Goal: Task Accomplishment & Management: Use online tool/utility

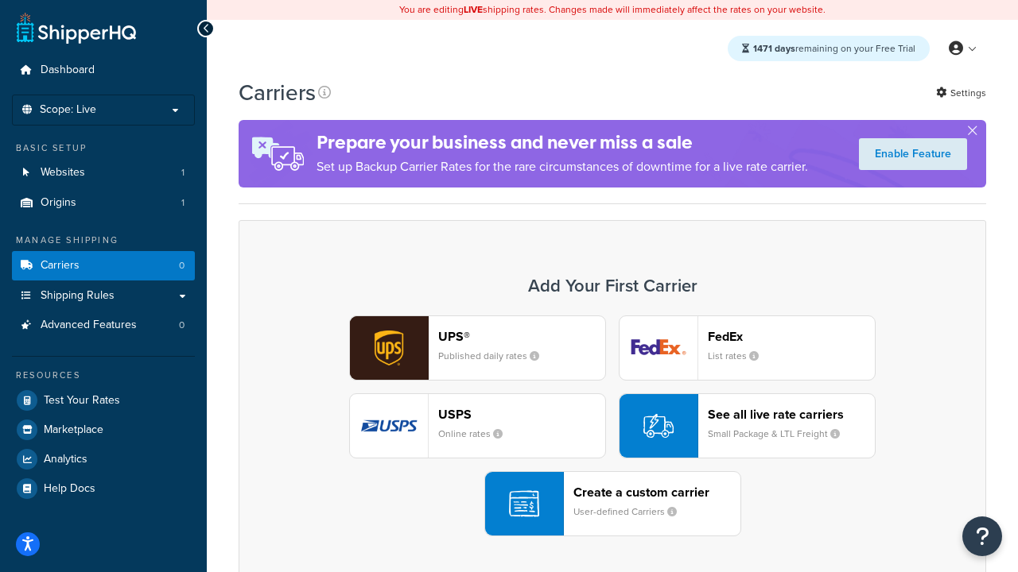
click at [612, 426] on div "UPS® Published daily rates FedEx List rates USPS Online rates See all live rate…" at bounding box center [612, 426] width 714 height 221
click at [791, 336] on header "FedEx" at bounding box center [791, 336] width 167 height 15
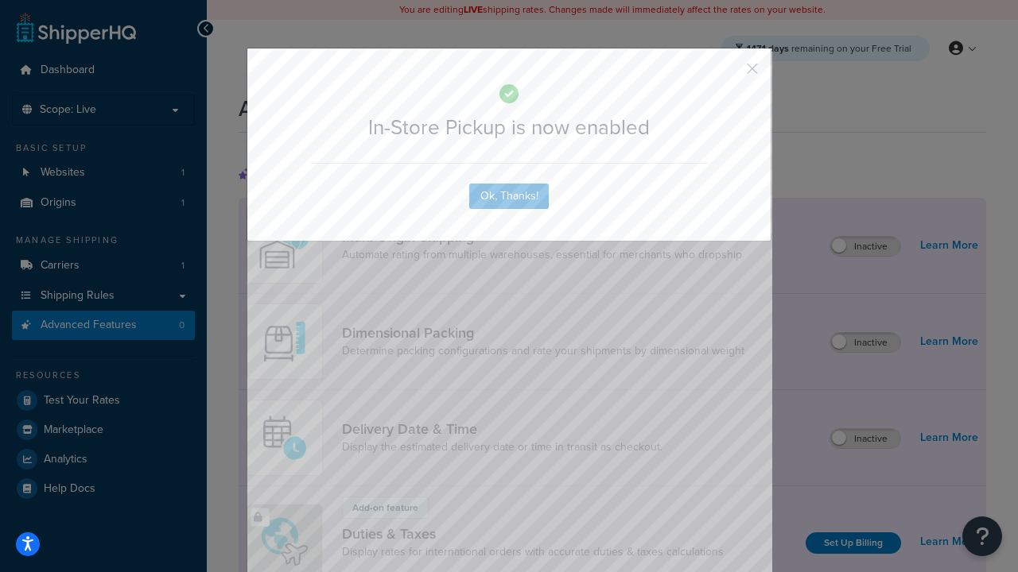
scroll to position [515, 0]
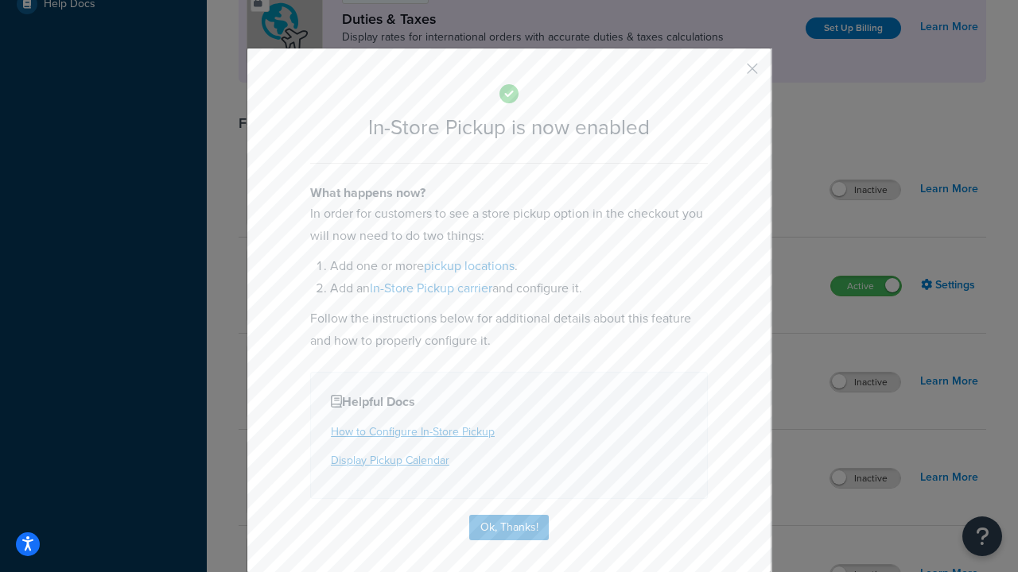
click at [728, 74] on button "button" at bounding box center [729, 74] width 4 height 4
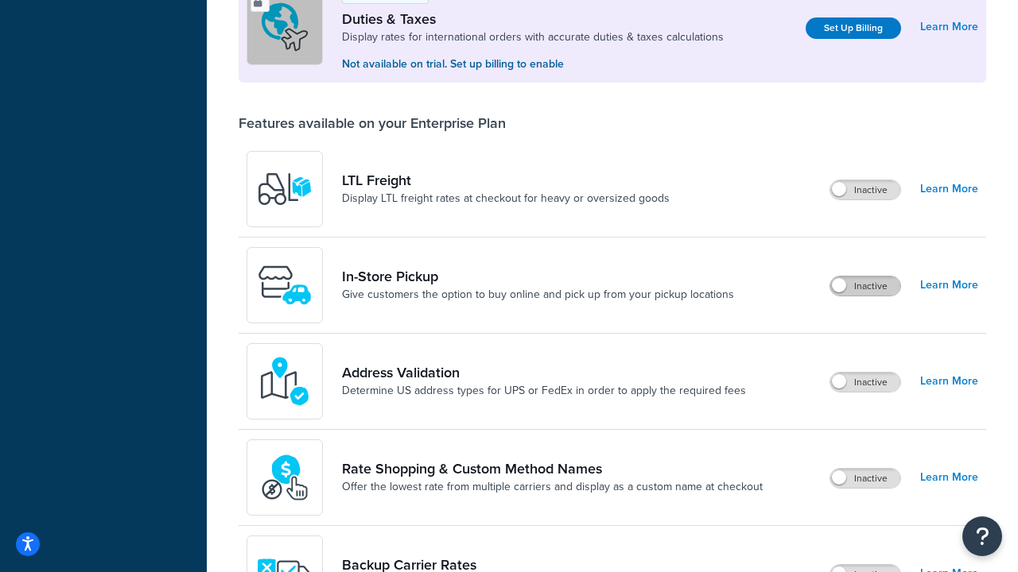
scroll to position [485, 0]
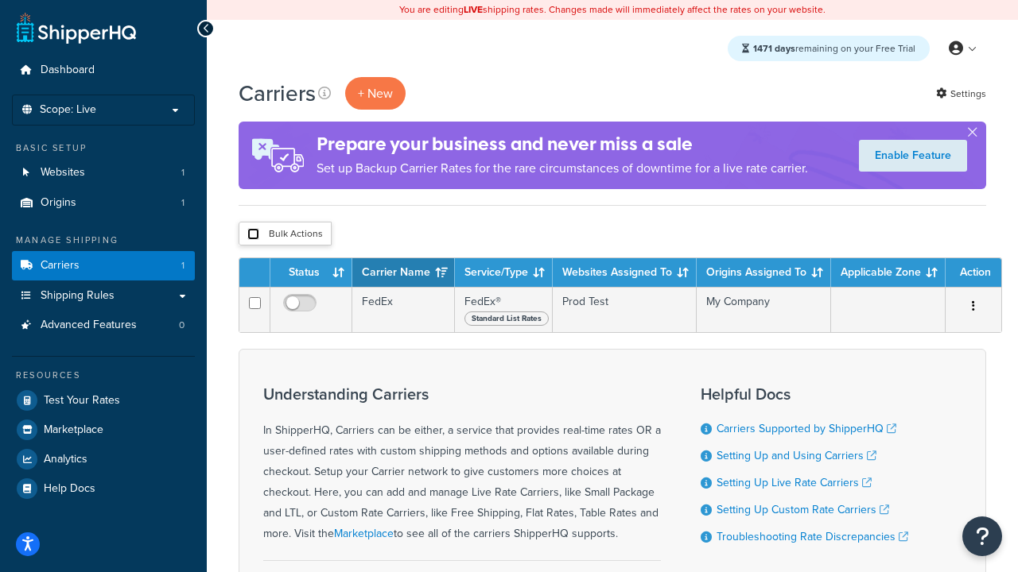
click at [253, 235] on input "checkbox" at bounding box center [253, 234] width 12 height 12
checkbox input "true"
click at [0, 0] on button "Delete" at bounding box center [0, 0] width 0 height 0
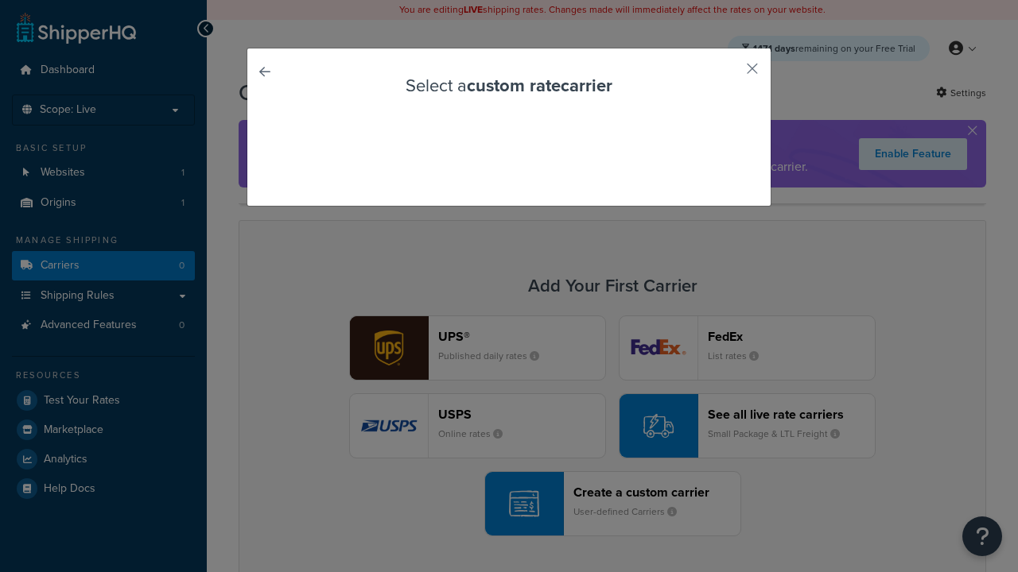
scroll to position [140, 0]
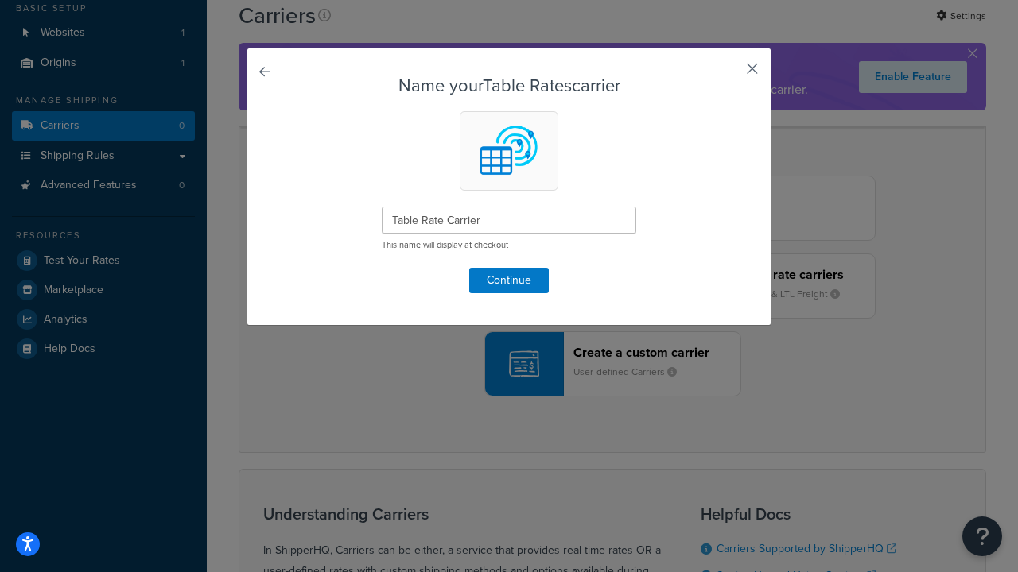
click at [728, 74] on button "button" at bounding box center [729, 74] width 4 height 4
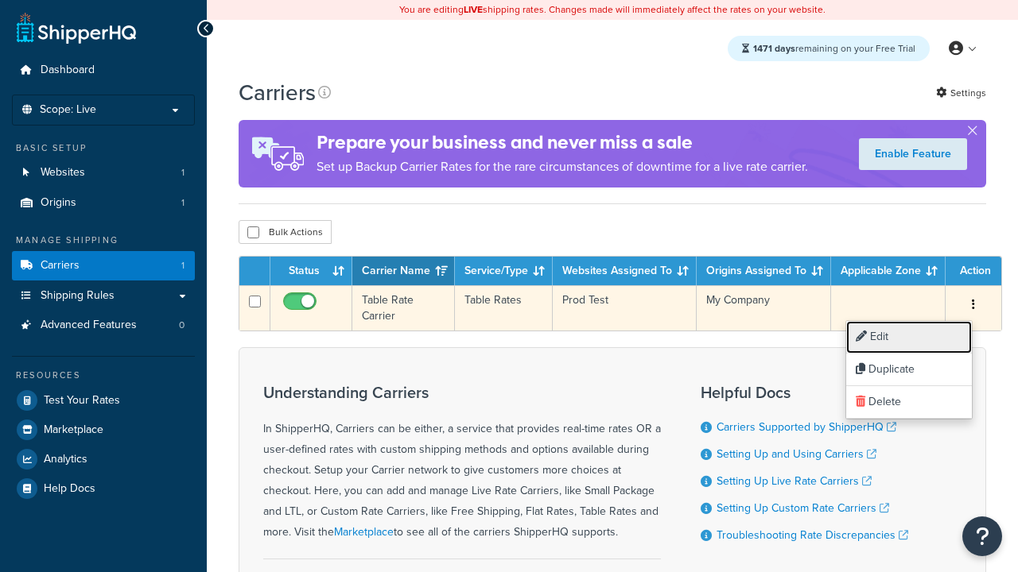
click at [909, 337] on link "Edit" at bounding box center [909, 337] width 126 height 33
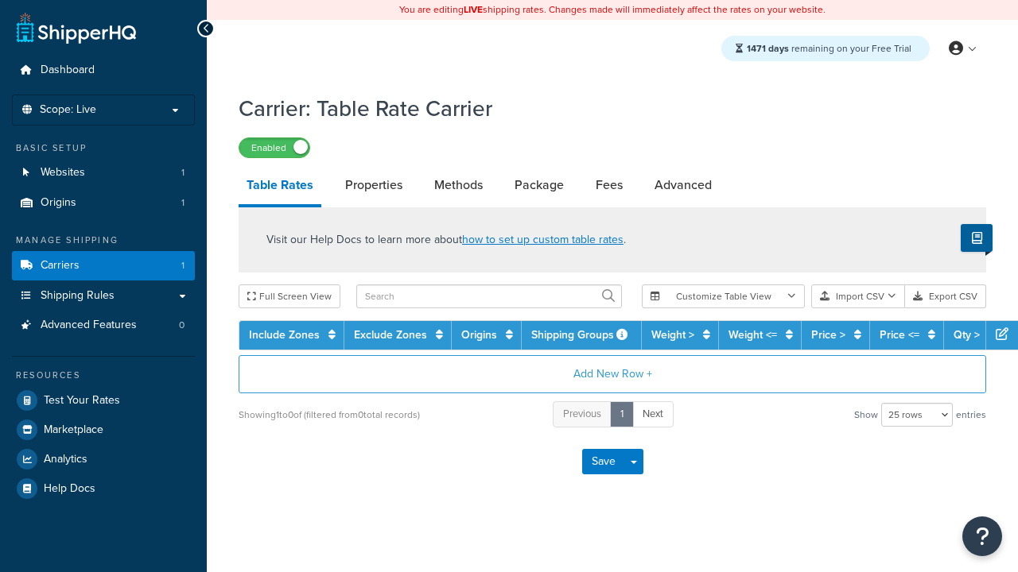
select select "25"
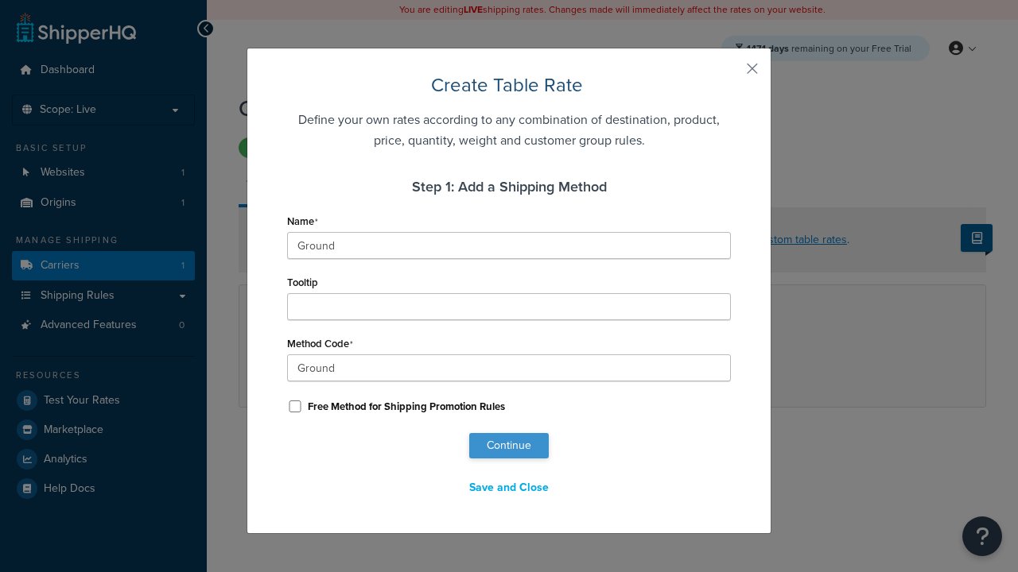
type input "Ground"
click at [509, 446] on button "Continue" at bounding box center [509, 445] width 80 height 25
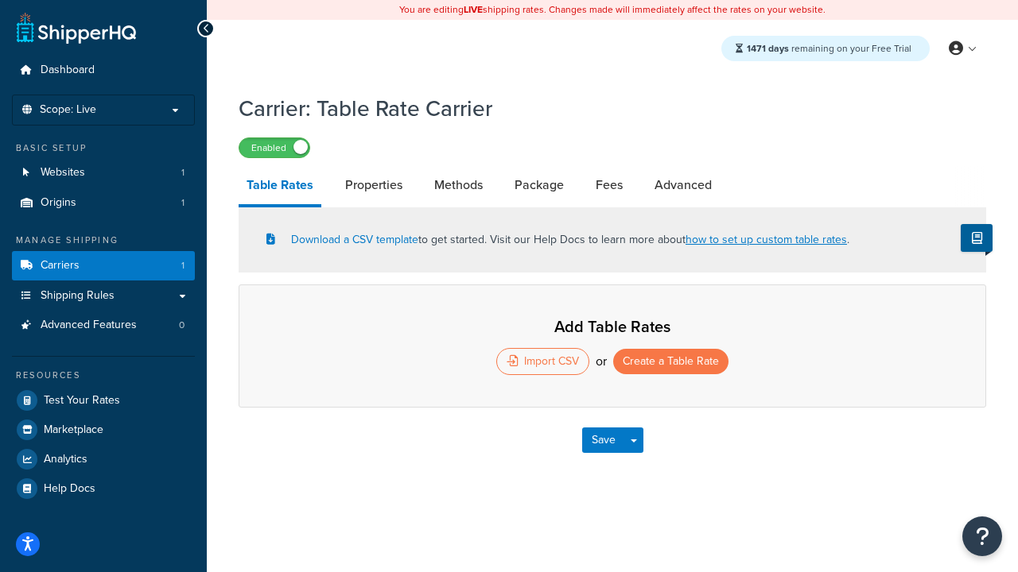
select select "25"
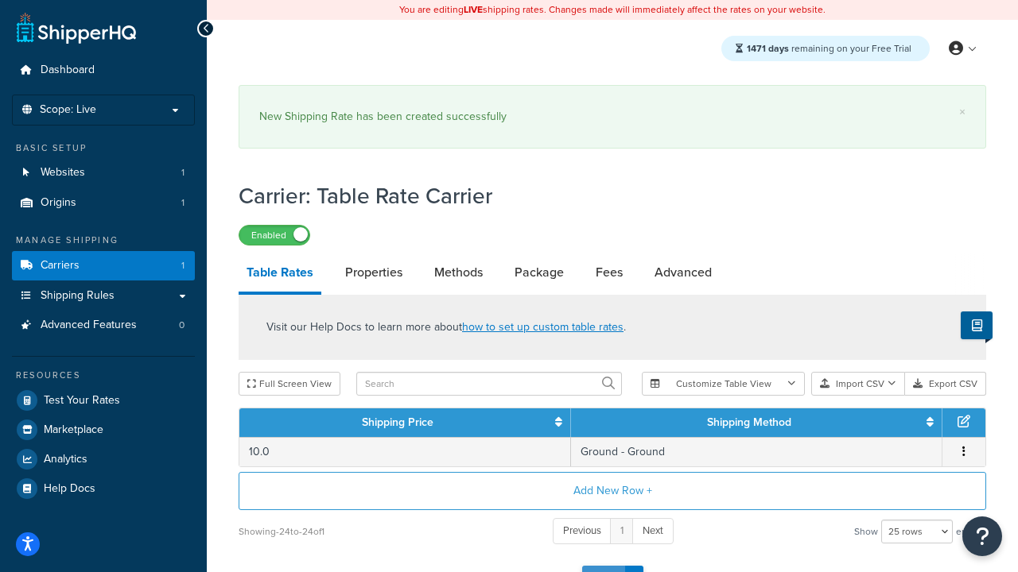
click at [603, 566] on button "Save" at bounding box center [603, 578] width 43 height 25
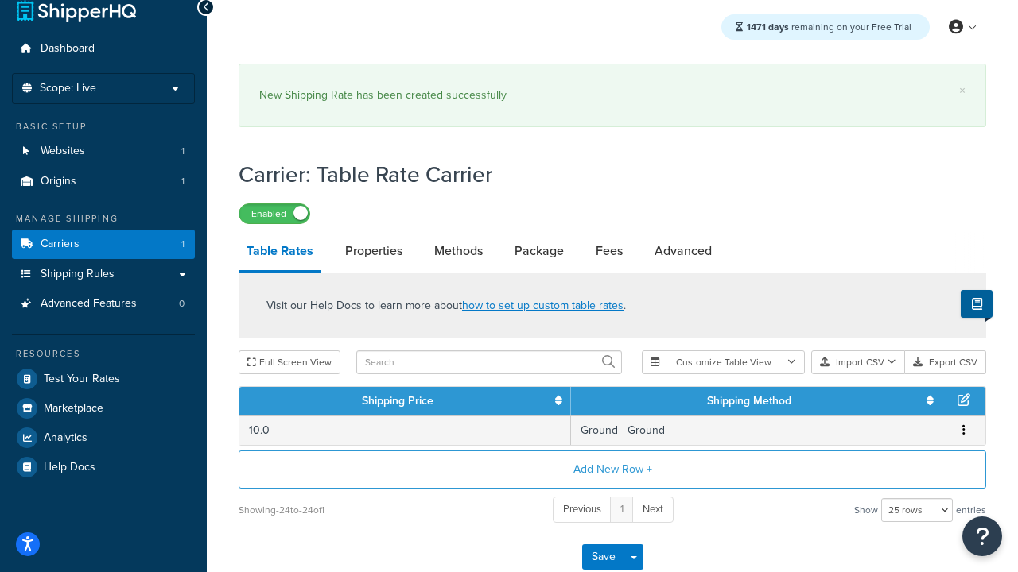
scroll to position [0, 0]
